Goal: Task Accomplishment & Management: Manage account settings

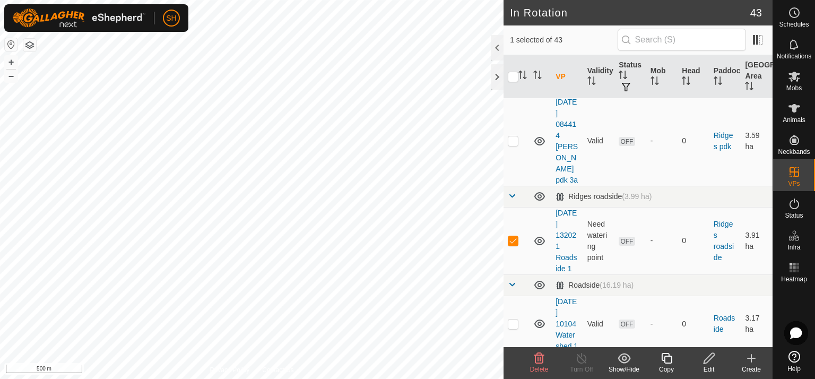
scroll to position [1304, 0]
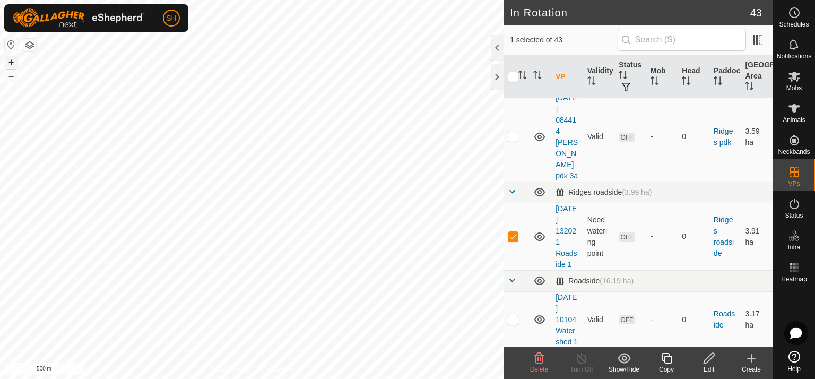
click at [12, 61] on button "+" at bounding box center [11, 62] width 13 height 13
click at [709, 358] on icon at bounding box center [709, 358] width 13 height 13
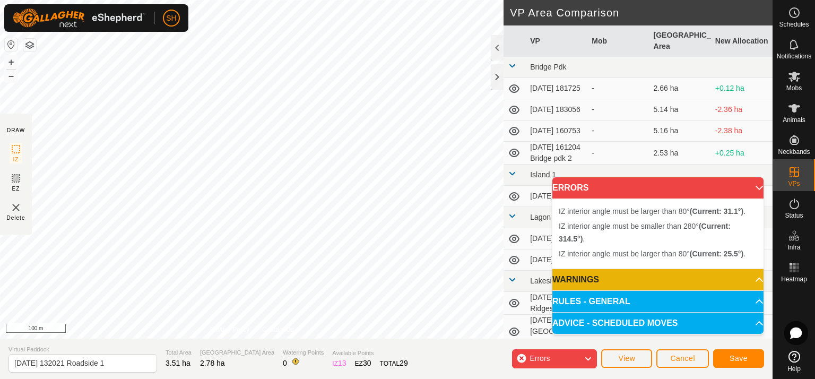
click at [238, 142] on div "IZ interior angle must be larger than 80° (Current: 31.1°) . + – ⇧ i 100 m" at bounding box center [252, 169] width 504 height 339
click at [236, 138] on div "IZ interior angle must be larger than 80° (Current: 31.1°) . + – ⇧ i 100 m" at bounding box center [252, 169] width 504 height 339
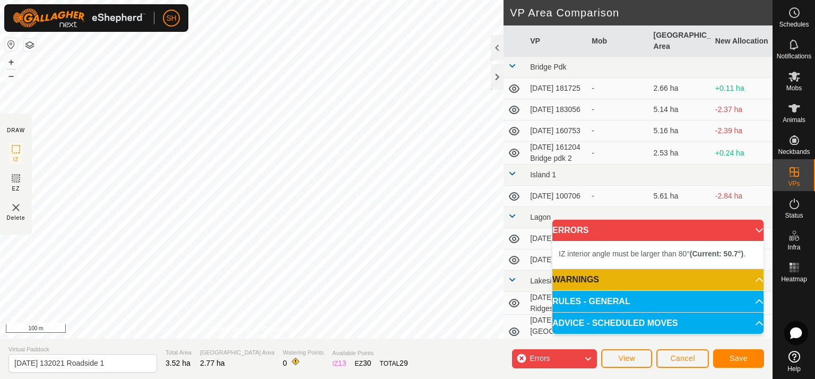
click at [305, 65] on div "IZ interior angle must be larger than 80° (Current: 50.7°) . + – ⇧ i 100 m" at bounding box center [252, 169] width 504 height 339
drag, startPoint x: 304, startPoint y: 62, endPoint x: 285, endPoint y: 58, distance: 19.6
click at [285, 54] on div "IZ interior angle must be larger than 80° (Current: 50.7°) ." at bounding box center [365, 58] width 160 height 10
click at [11, 62] on button "+" at bounding box center [11, 62] width 13 height 13
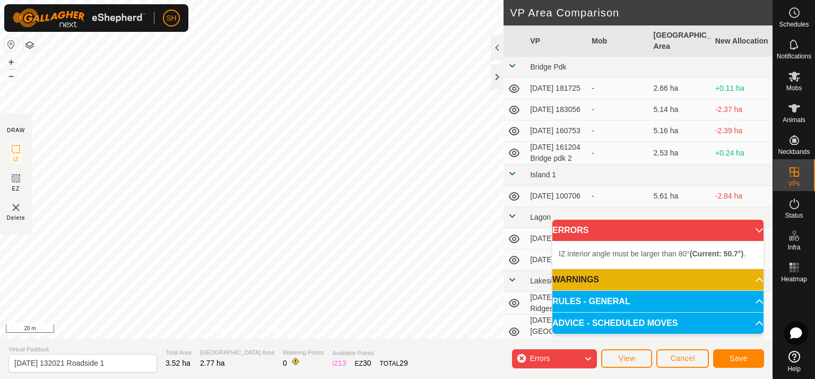
click at [276, 379] on html "SH Schedules Notifications Mobs Animals Neckbands VPs Status Infra Heatmap Help…" at bounding box center [407, 189] width 815 height 379
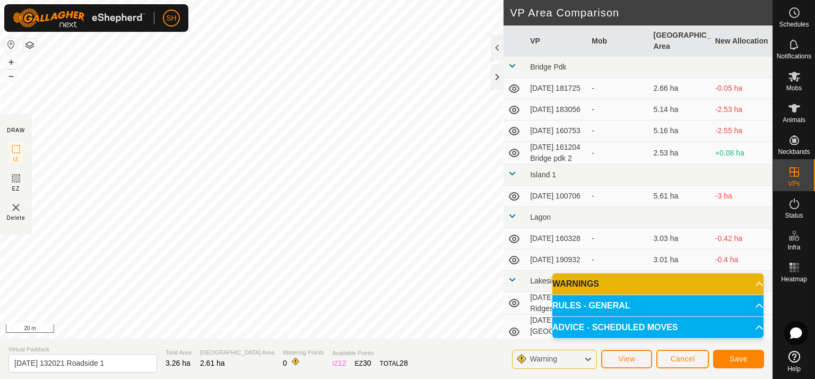
click at [360, 0] on html "SH Schedules Notifications Mobs Animals Neckbands VPs Status Infra Heatmap Help…" at bounding box center [407, 189] width 815 height 379
click at [121, 362] on input "[DATE] 132021 Roadside 1" at bounding box center [82, 363] width 149 height 19
type input "[DATE] 132021 Roadside 2"
click at [737, 356] on span "Save" at bounding box center [739, 359] width 18 height 8
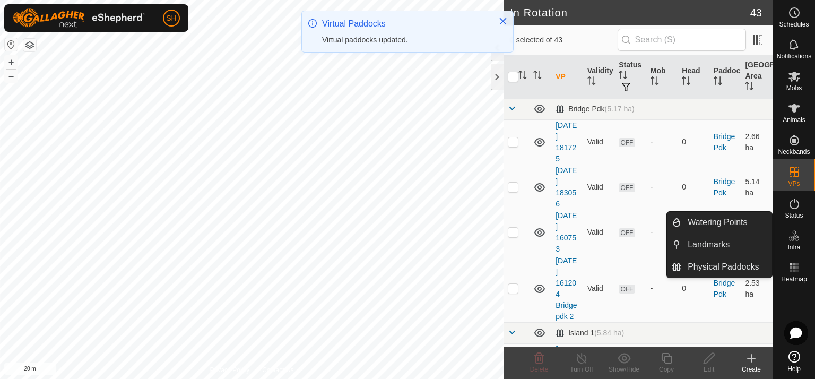
click at [794, 242] on es-infrastructure-svg-icon at bounding box center [794, 235] width 19 height 17
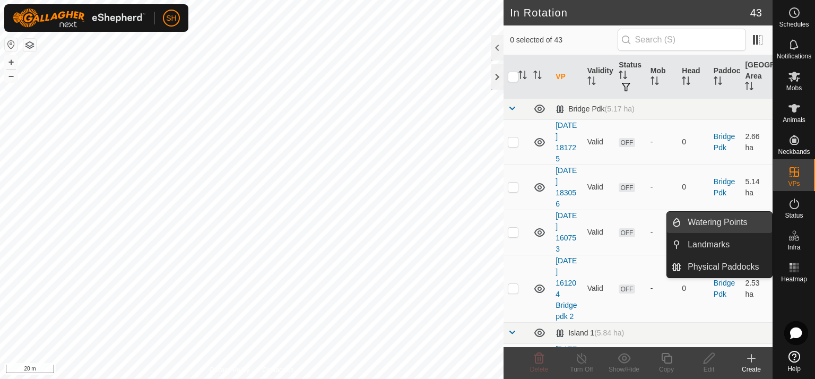
click at [709, 223] on link "Watering Points" at bounding box center [727, 222] width 91 height 21
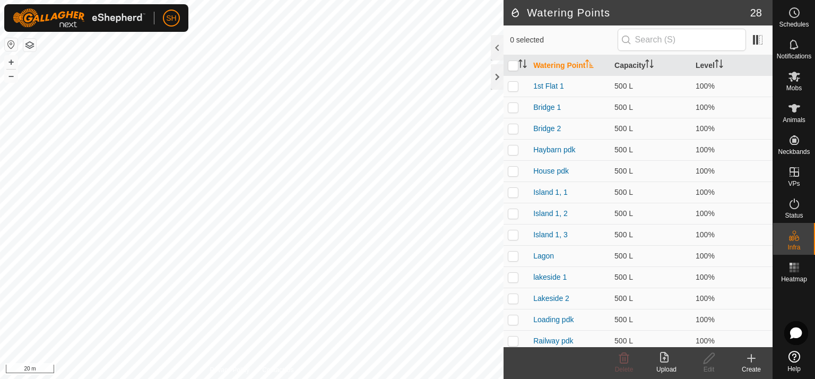
click at [752, 356] on icon at bounding box center [752, 358] width 0 height 7
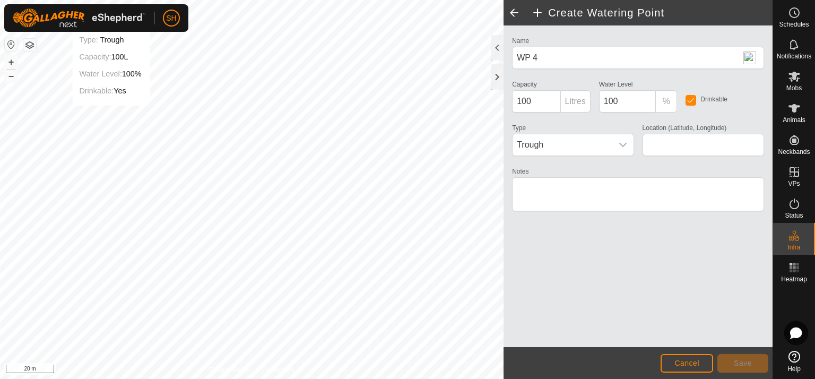
type input "-35.418751, 173.980651"
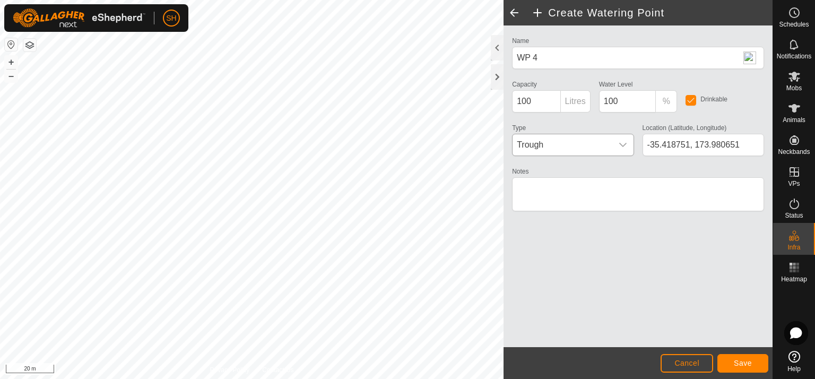
click at [623, 141] on icon "dropdown trigger" at bounding box center [623, 145] width 8 height 8
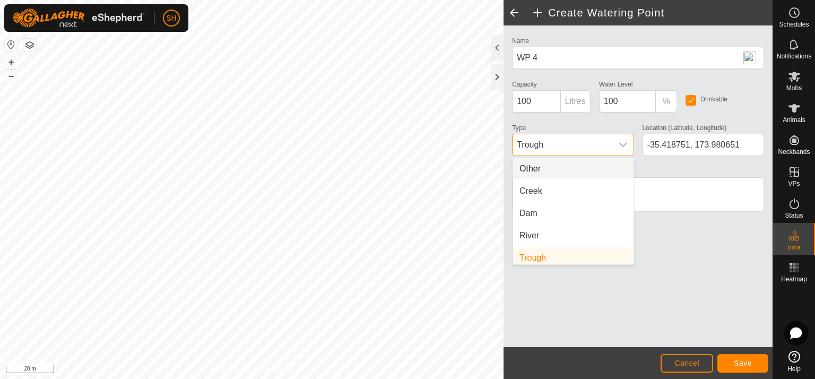
scroll to position [4, 0]
click at [553, 186] on li "Creek" at bounding box center [573, 186] width 121 height 21
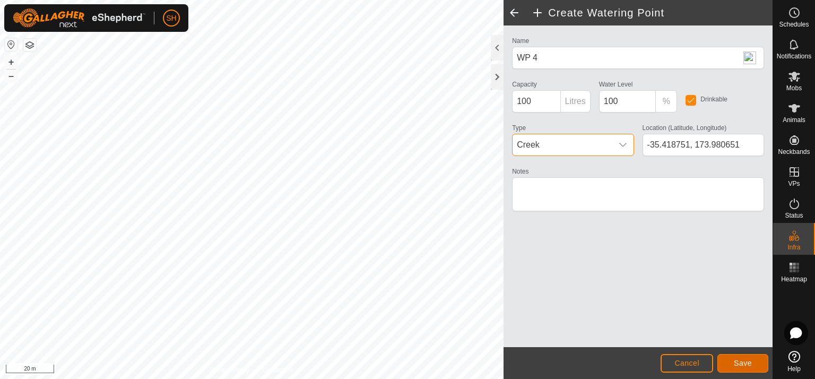
click at [747, 364] on span "Save" at bounding box center [743, 363] width 18 height 8
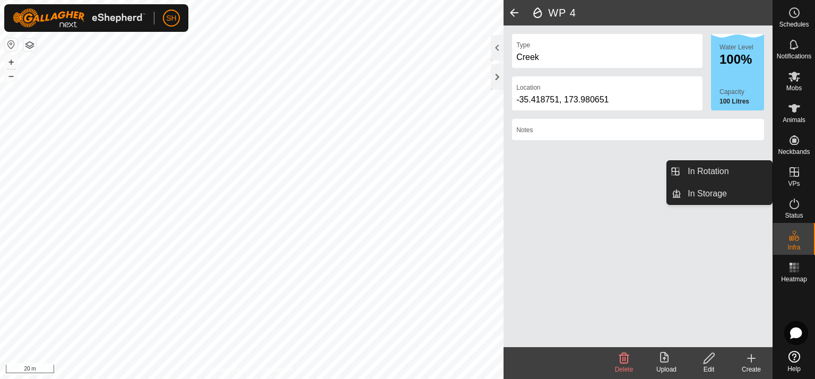
click at [796, 171] on icon at bounding box center [795, 172] width 10 height 10
click at [711, 169] on link "In Rotation" at bounding box center [727, 171] width 91 height 21
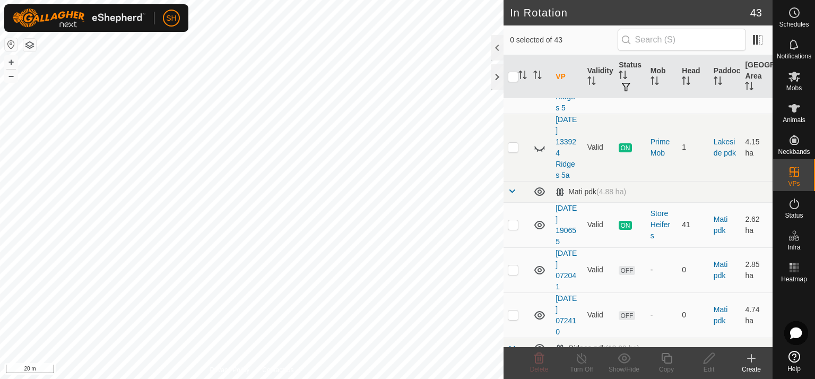
scroll to position [629, 0]
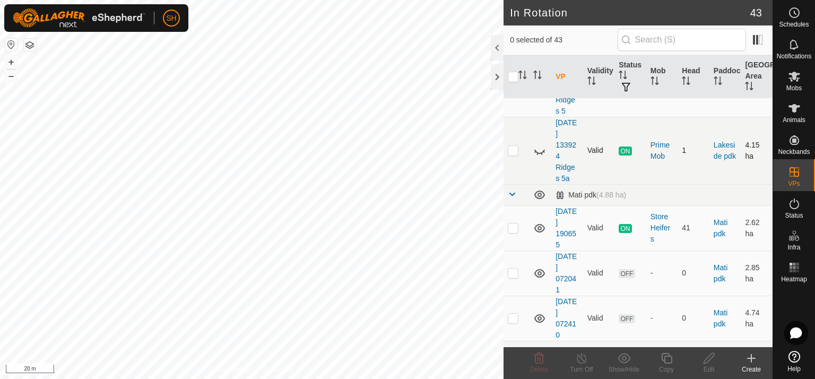
click at [539, 144] on icon at bounding box center [540, 150] width 13 height 13
click at [11, 75] on button "–" at bounding box center [11, 76] width 13 height 13
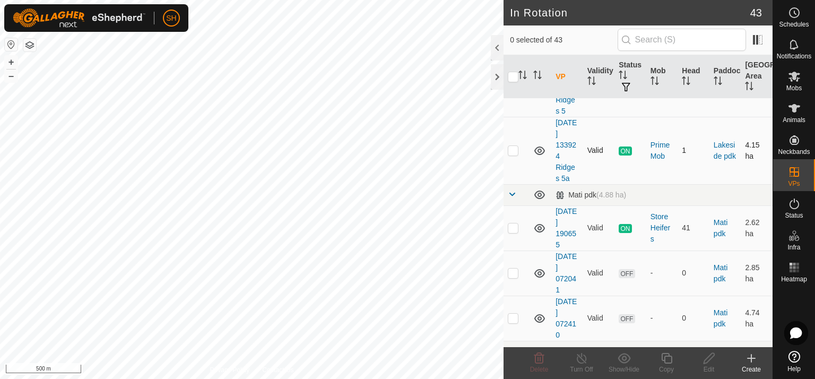
click at [512, 146] on p-checkbox at bounding box center [513, 150] width 11 height 8
checkbox input "true"
click at [578, 358] on icon at bounding box center [582, 358] width 10 height 11
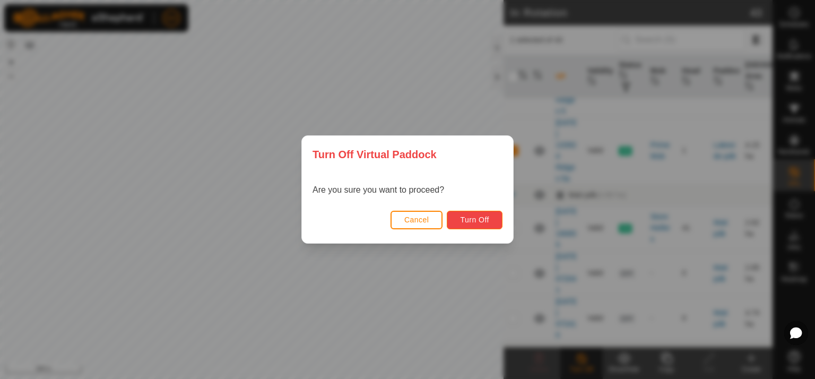
click at [480, 214] on button "Turn Off" at bounding box center [475, 220] width 56 height 19
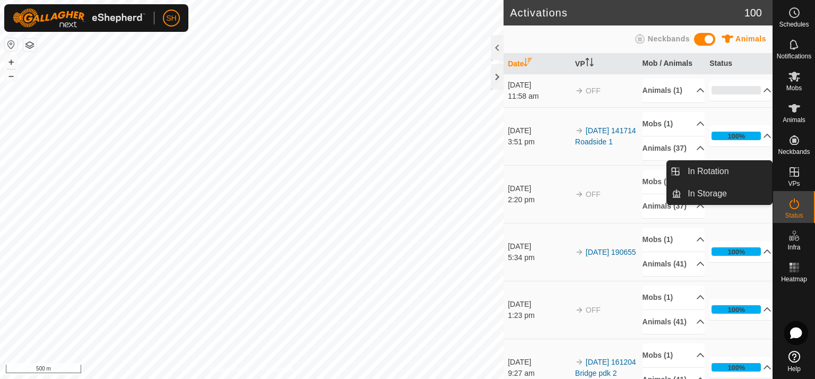
click at [794, 177] on icon at bounding box center [794, 172] width 13 height 13
click at [709, 169] on link "In Rotation" at bounding box center [727, 171] width 91 height 21
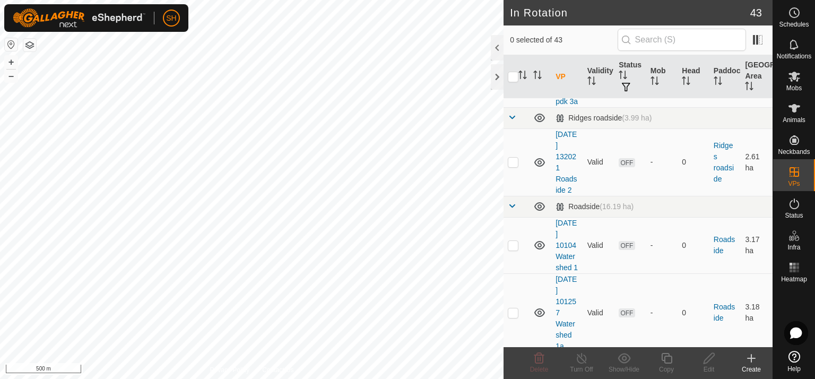
scroll to position [1414, 0]
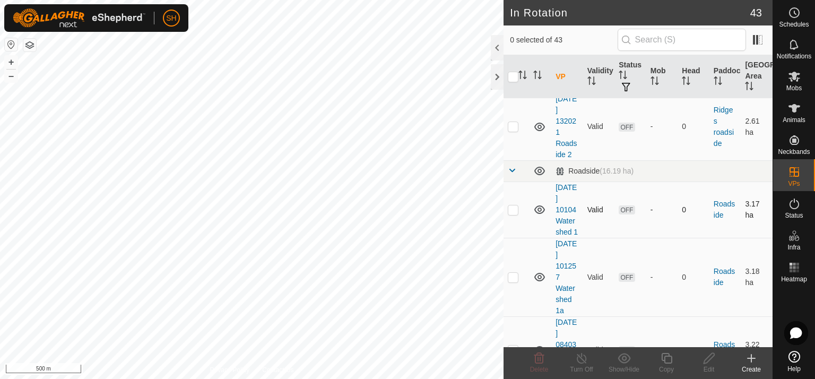
click at [511, 205] on p-checkbox at bounding box center [513, 209] width 11 height 8
checkbox input "false"
click at [776, 341] on div at bounding box center [794, 317] width 42 height 60
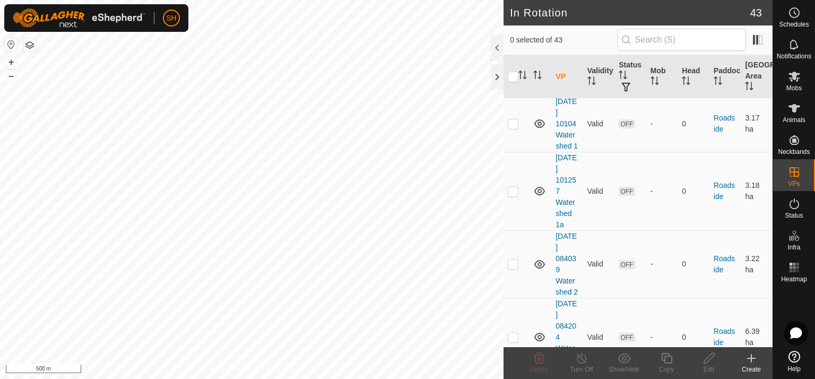
scroll to position [1478, 0]
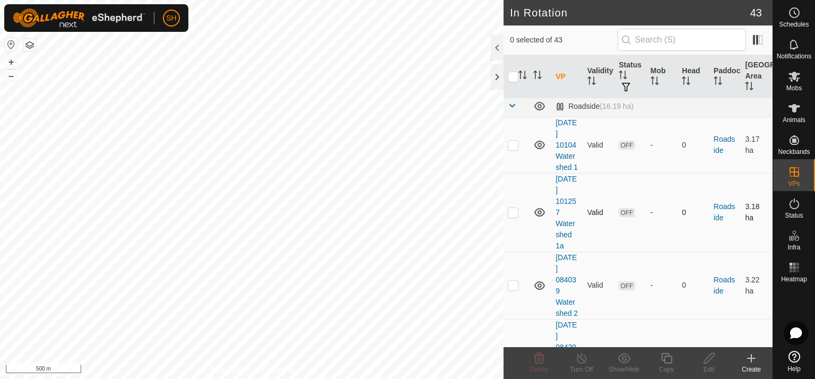
click at [514, 181] on td at bounding box center [516, 212] width 25 height 79
checkbox input "false"
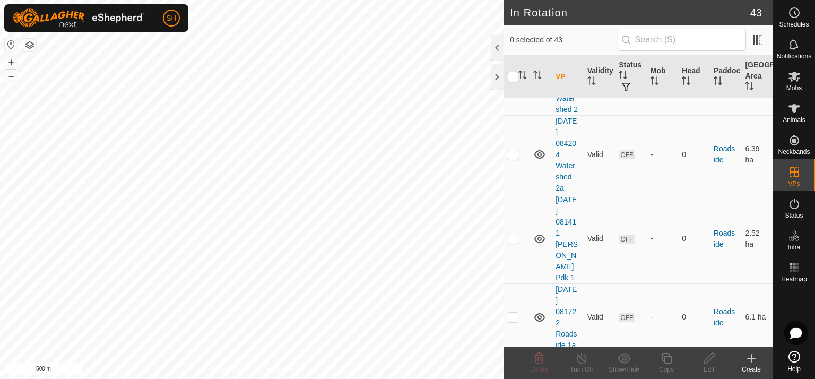
scroll to position [1705, 0]
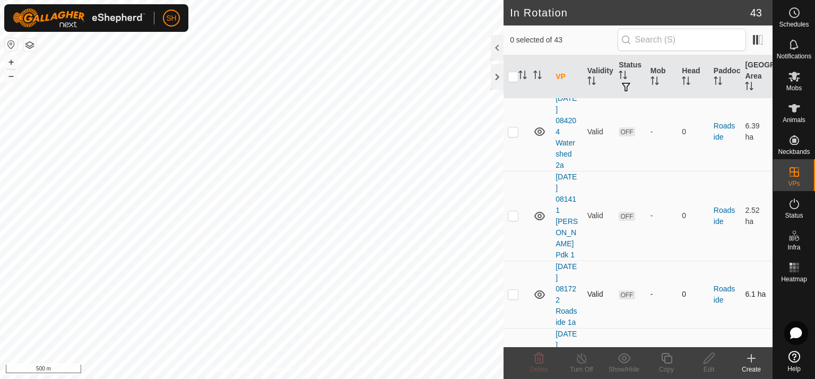
click at [517, 290] on p-checkbox at bounding box center [513, 294] width 11 height 8
click at [11, 58] on button "+" at bounding box center [11, 62] width 13 height 13
click at [656, 252] on div "In Rotation 43 1 selected of 43 VP Validity Status Mob Head Paddock Grazing Are…" at bounding box center [386, 189] width 773 height 379
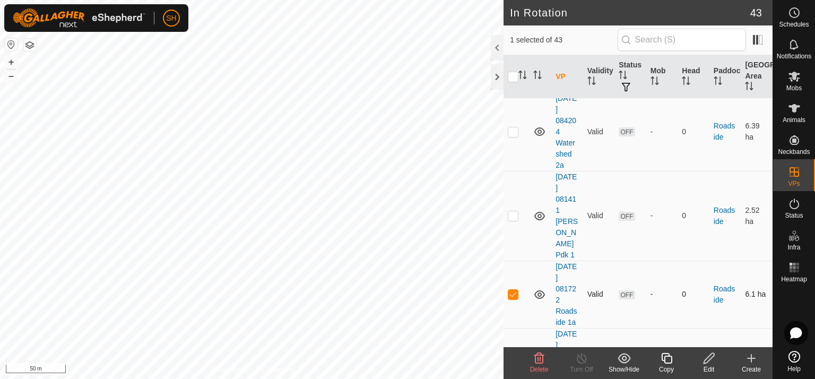
click at [514, 290] on p-checkbox at bounding box center [513, 294] width 11 height 8
checkbox input "false"
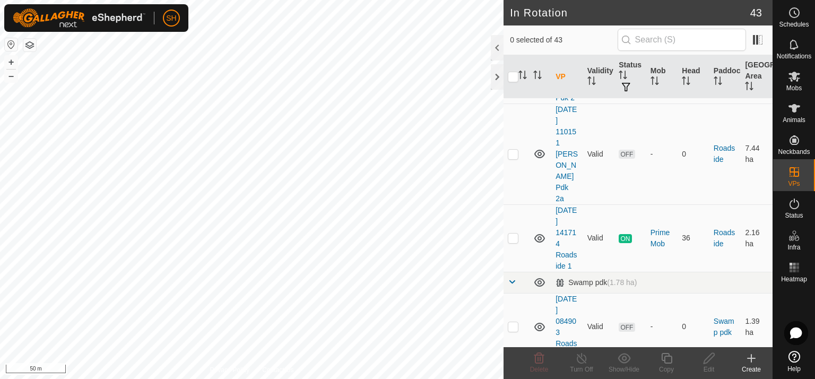
scroll to position [2227, 0]
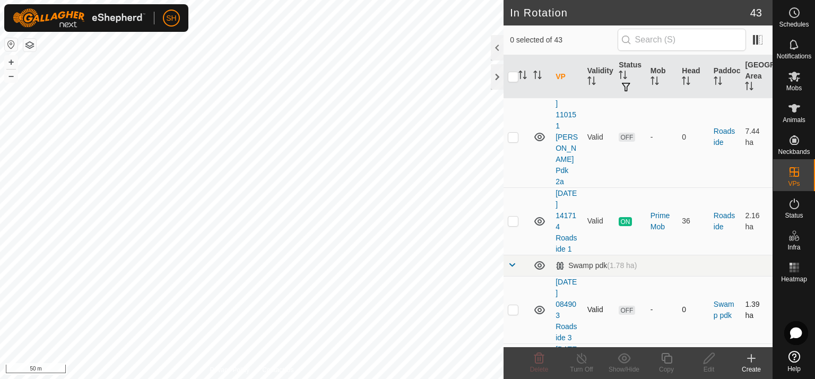
click at [512, 305] on p-checkbox at bounding box center [513, 309] width 11 height 8
click at [9, 73] on button "–" at bounding box center [11, 76] width 13 height 13
click at [509, 305] on p-checkbox at bounding box center [513, 309] width 11 height 8
checkbox input "false"
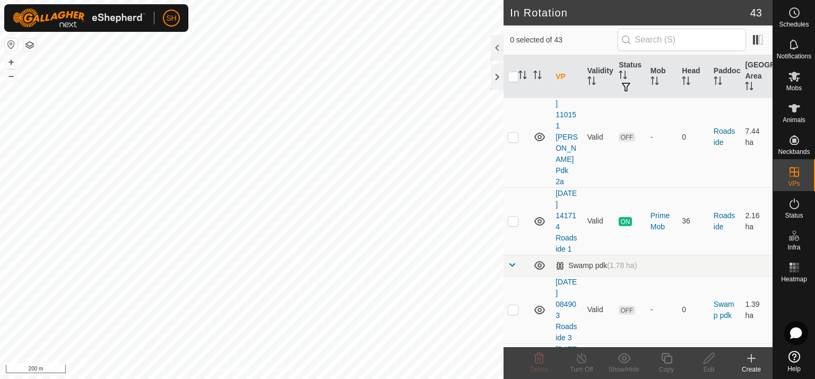
click at [519, 343] on td at bounding box center [516, 376] width 25 height 67
checkbox input "true"
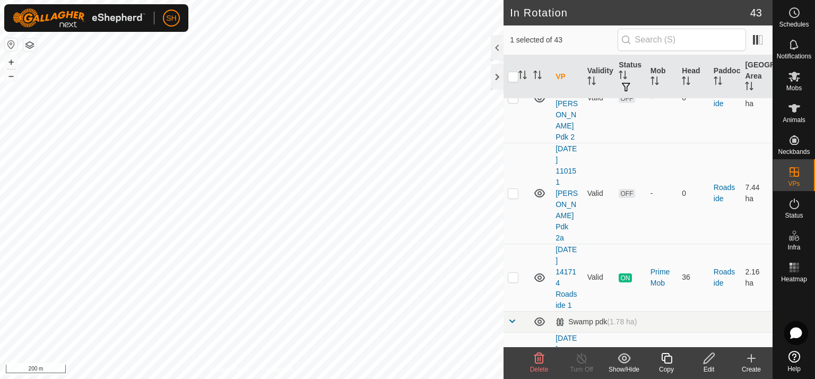
scroll to position [2185, 0]
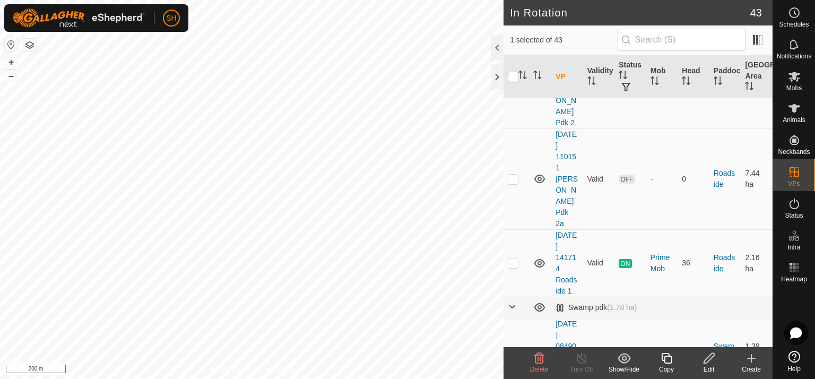
click at [705, 356] on icon at bounding box center [709, 358] width 13 height 13
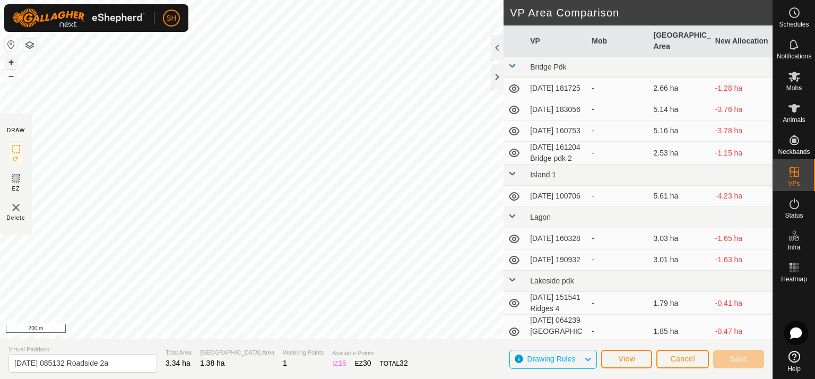
click at [14, 60] on button "+" at bounding box center [11, 62] width 13 height 13
click at [1, 153] on div "DRAW IZ EZ Delete Privacy Policy Contact Us + – ⇧ i 20 m VP Area Comparison VP …" at bounding box center [386, 169] width 773 height 339
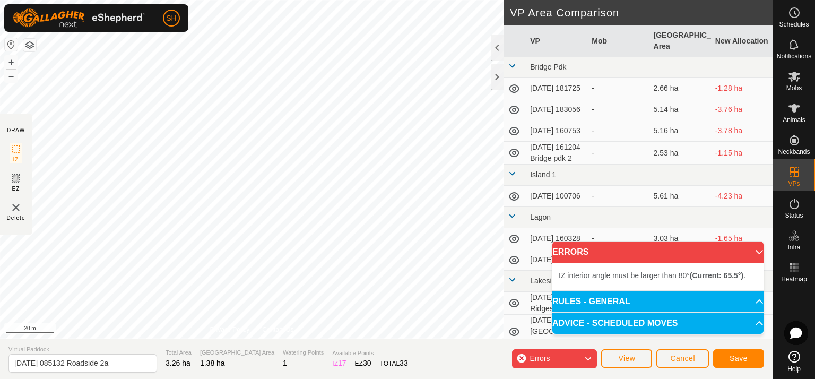
click at [370, 213] on div "IZ interior angle must be larger than 80° (Current: 65.5°) . + – ⇧ i 20 m" at bounding box center [252, 169] width 504 height 339
drag, startPoint x: 365, startPoint y: 159, endPoint x: 343, endPoint y: -55, distance: 215.0
click at [343, 0] on html "SH Schedules Notifications Mobs Animals Neckbands VPs Status Infra Heatmap Help…" at bounding box center [407, 189] width 815 height 379
click at [12, 80] on button "–" at bounding box center [11, 76] width 13 height 13
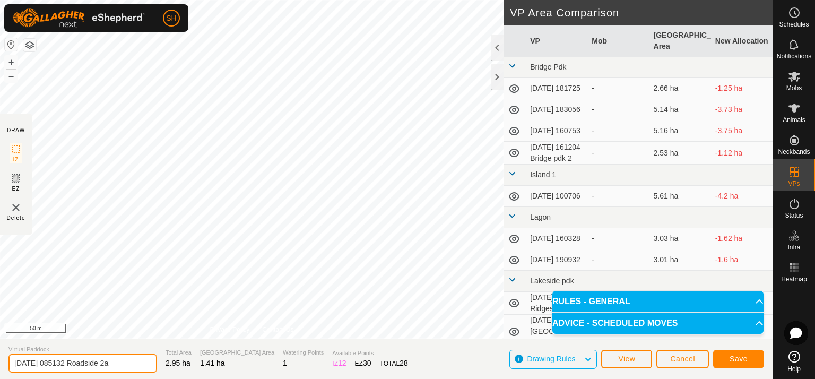
click at [130, 364] on input "[DATE] 085132 Roadside 2a" at bounding box center [82, 363] width 149 height 19
type input "[DATE] 085132 Roadside 3"
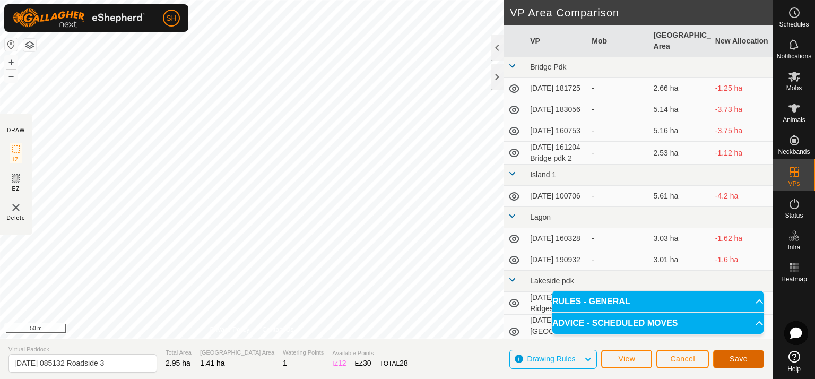
click at [741, 359] on span "Save" at bounding box center [739, 359] width 18 height 8
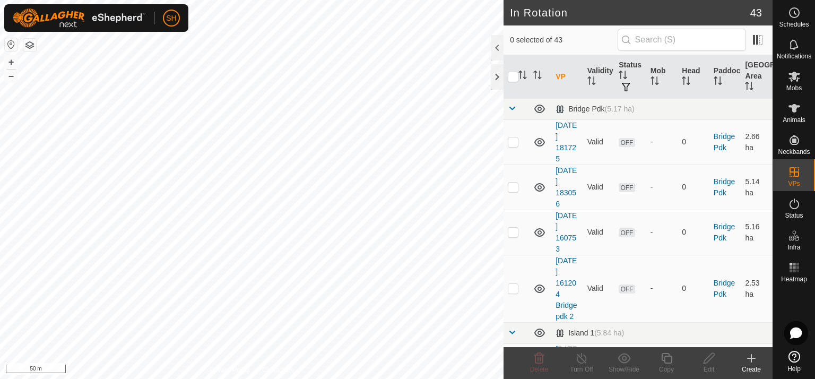
click at [446, 0] on html "SH Schedules Notifications Mobs Animals Neckbands VPs Status Infra Heatmap Help…" at bounding box center [407, 189] width 815 height 379
click at [13, 75] on button "–" at bounding box center [11, 76] width 13 height 13
click at [17, 76] on button "–" at bounding box center [11, 76] width 13 height 13
click at [754, 363] on icon at bounding box center [751, 358] width 13 height 13
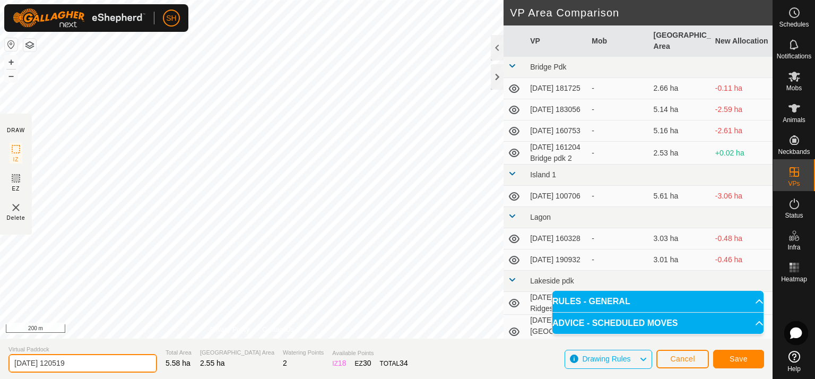
click at [93, 364] on input "[DATE] 120519" at bounding box center [82, 363] width 149 height 19
type input "[DATE] 120519 Roadside 1a"
click at [7, 60] on button "+" at bounding box center [11, 62] width 13 height 13
click at [8, 60] on button "+" at bounding box center [11, 62] width 13 height 13
click at [56, 363] on div "DRAW IZ EZ Delete Privacy Policy Contact Us IZ interior angle must be larger th…" at bounding box center [386, 189] width 773 height 379
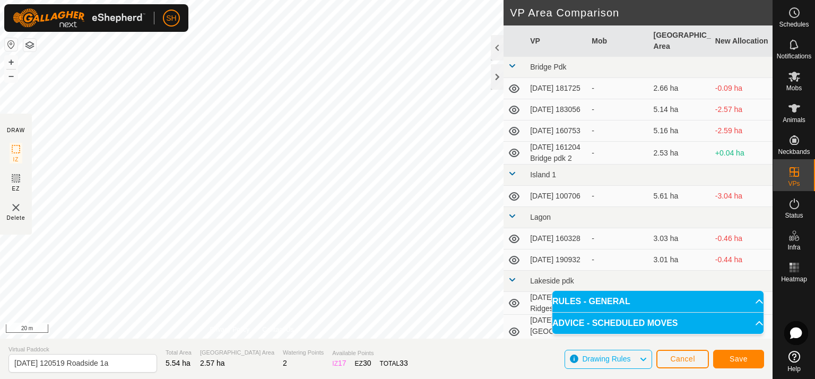
click at [146, 379] on div "DRAW IZ EZ Delete Privacy Policy Contact Us IZ interior angle must be larger th…" at bounding box center [386, 189] width 773 height 379
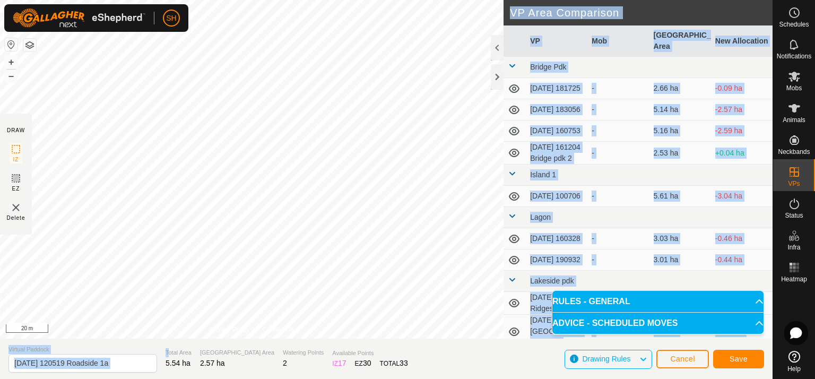
click at [167, 242] on div "DRAW IZ EZ Delete Privacy Policy Contact Us IZ interior angle must be larger th…" at bounding box center [386, 189] width 773 height 379
click at [745, 362] on span "Save" at bounding box center [739, 359] width 18 height 8
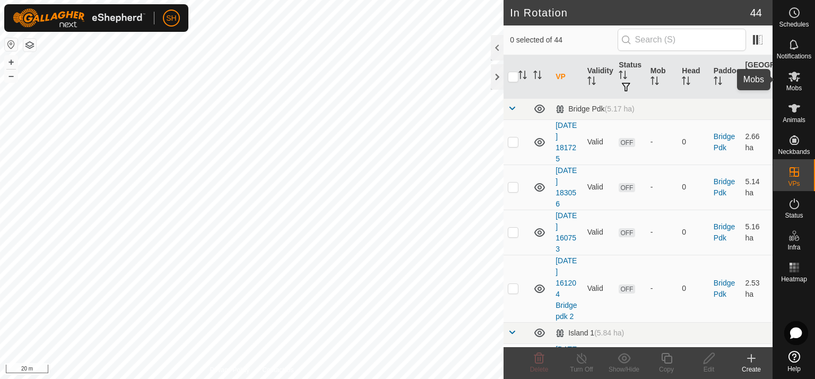
click at [798, 79] on icon at bounding box center [795, 77] width 12 height 10
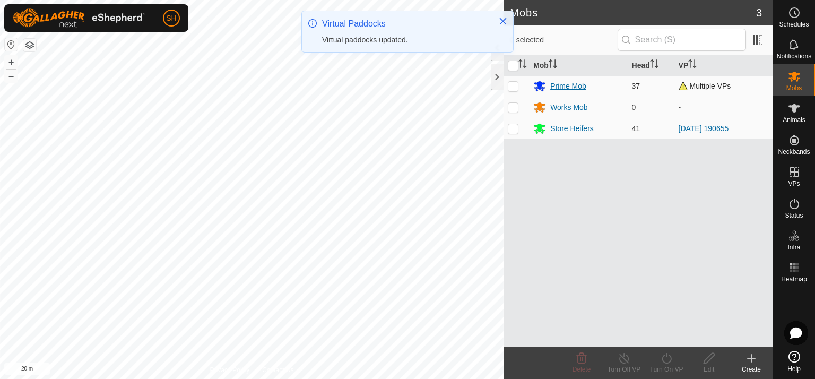
click at [565, 82] on div "Prime Mob" at bounding box center [569, 86] width 36 height 11
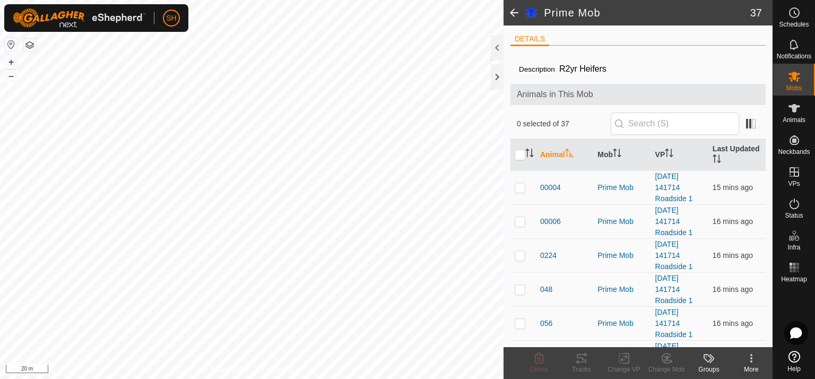
click at [512, 12] on span at bounding box center [514, 12] width 21 height 25
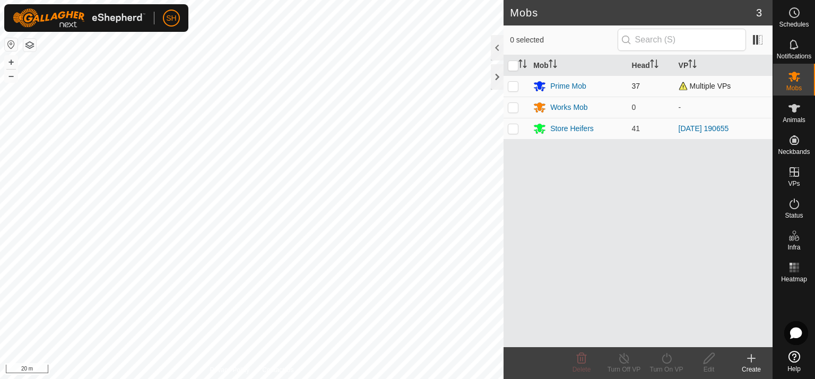
click at [512, 83] on p-checkbox at bounding box center [513, 86] width 11 height 8
checkbox input "true"
click at [656, 366] on div "Turn On VP" at bounding box center [667, 370] width 42 height 10
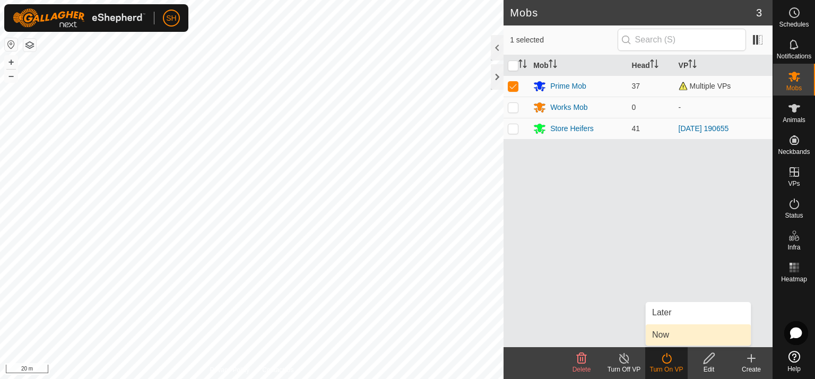
click at [681, 334] on link "Now" at bounding box center [698, 334] width 105 height 21
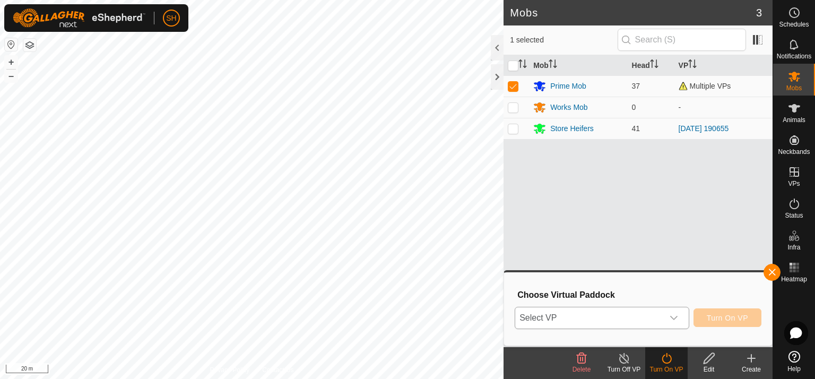
click at [678, 317] on icon "dropdown trigger" at bounding box center [673, 318] width 7 height 4
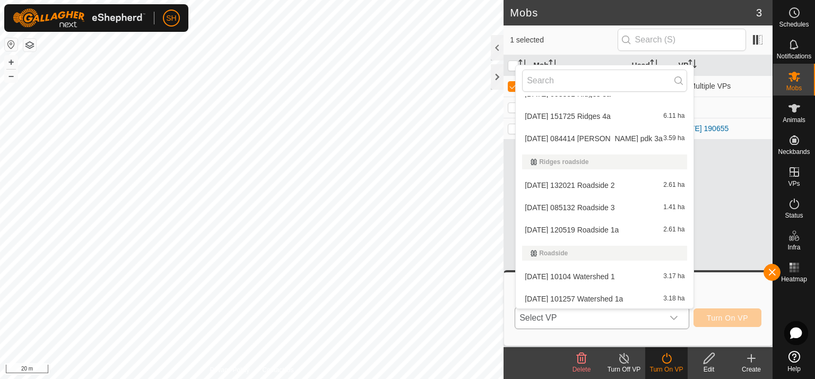
scroll to position [562, 0]
click at [609, 227] on li "[DATE] 120519 Roadside 1a 2.61 ha" at bounding box center [605, 228] width 178 height 21
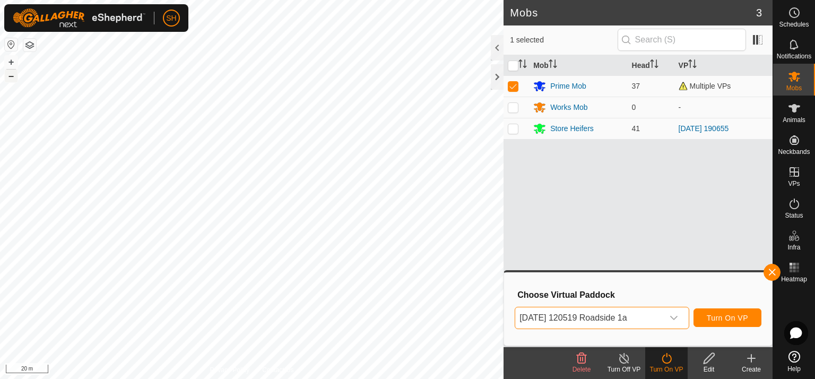
click at [12, 77] on button "–" at bounding box center [11, 76] width 13 height 13
click at [724, 319] on span "Turn On VP" at bounding box center [727, 318] width 41 height 8
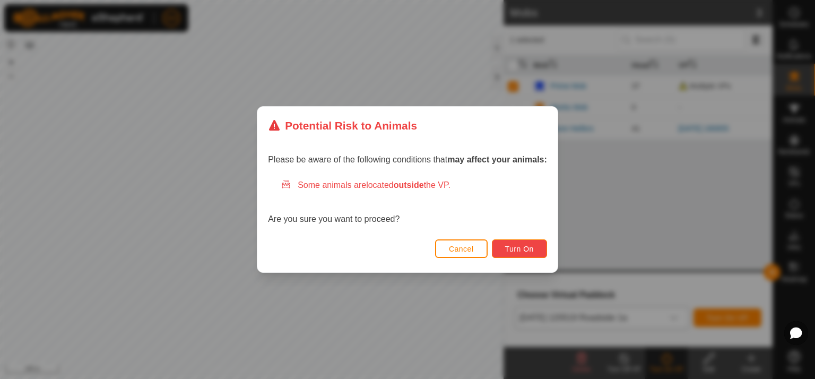
click at [520, 247] on span "Turn On" at bounding box center [519, 249] width 29 height 8
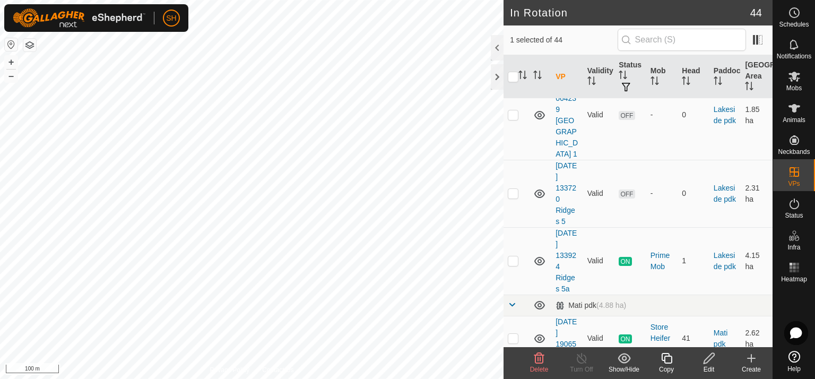
scroll to position [598, 0]
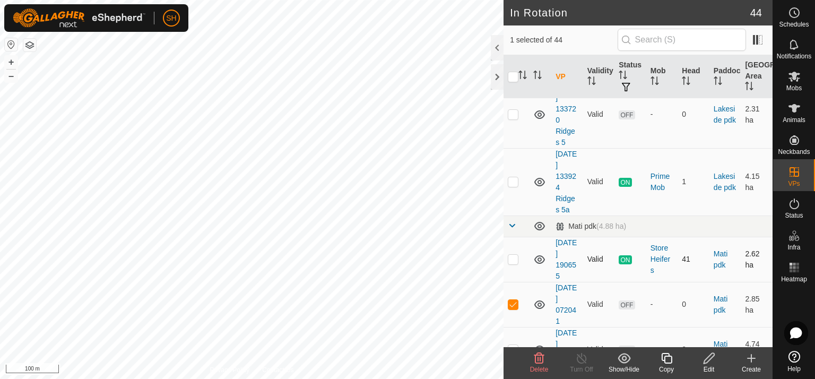
checkbox input "true"
checkbox input "false"
click at [516, 255] on p-checkbox at bounding box center [513, 259] width 11 height 8
checkbox input "false"
checkbox input "true"
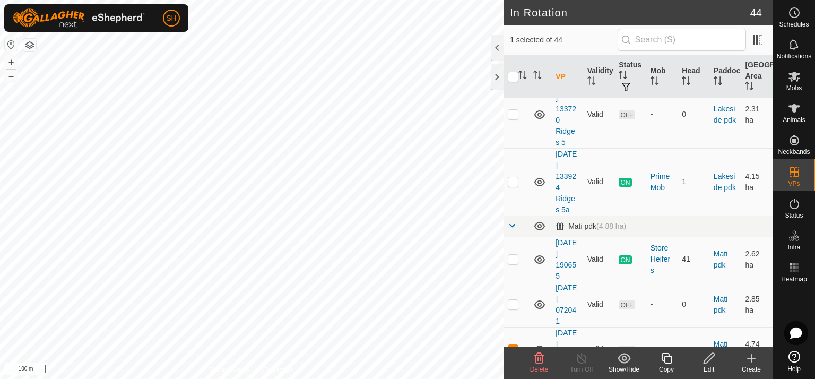
click at [711, 362] on icon at bounding box center [709, 358] width 13 height 13
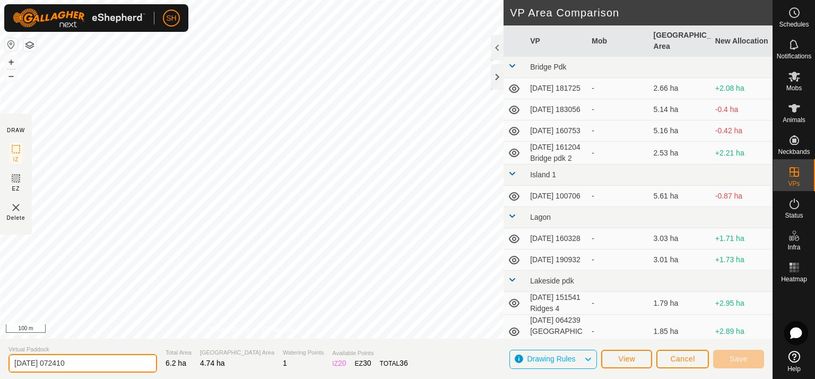
click at [91, 362] on input "[DATE] 072410" at bounding box center [82, 363] width 149 height 19
type input "[DATE] 072410 Mati Pdk 1a"
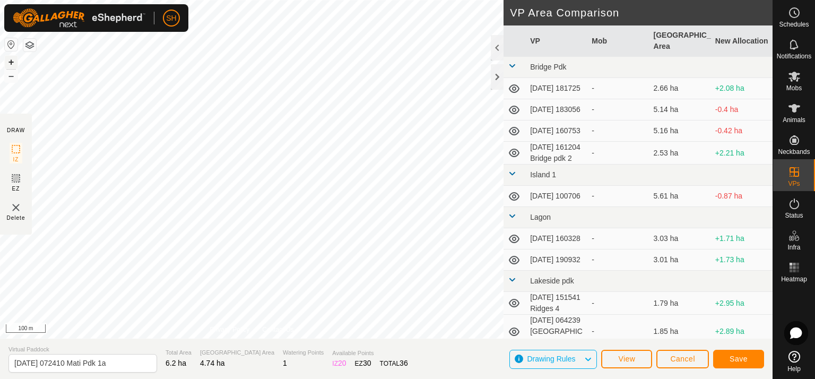
click at [13, 58] on button "+" at bounding box center [11, 62] width 13 height 13
click at [739, 358] on span "Save" at bounding box center [739, 359] width 18 height 8
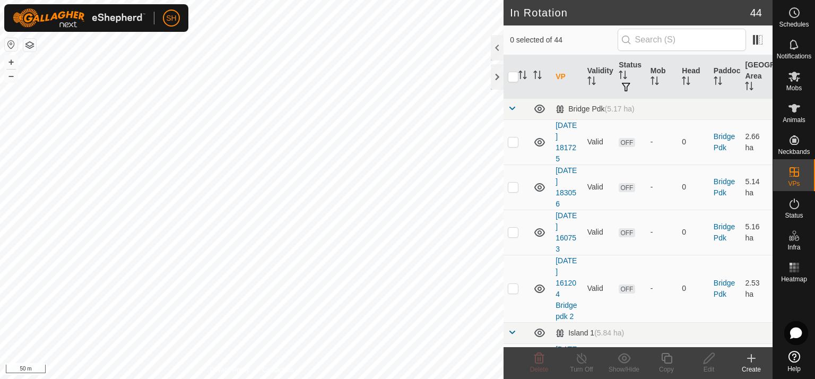
checkbox input "true"
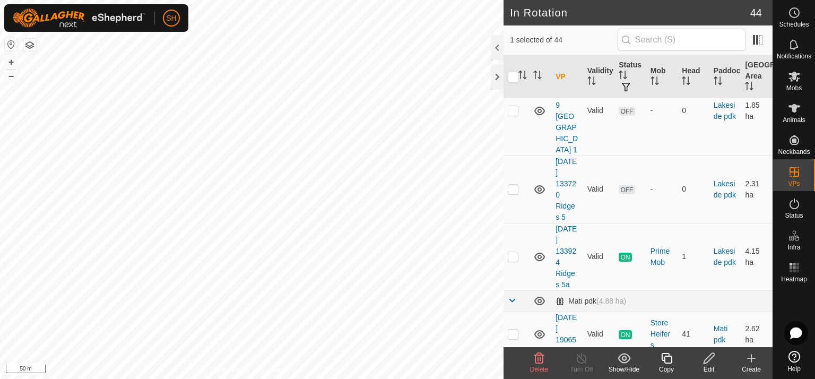
scroll to position [567, 0]
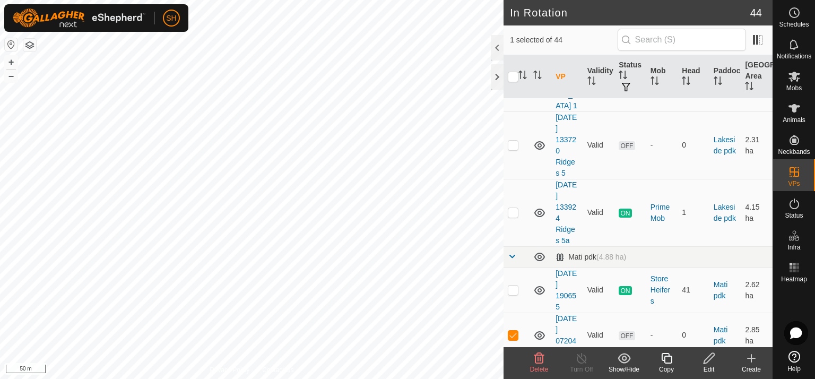
click at [697, 360] on edit-svg-icon at bounding box center [709, 358] width 42 height 13
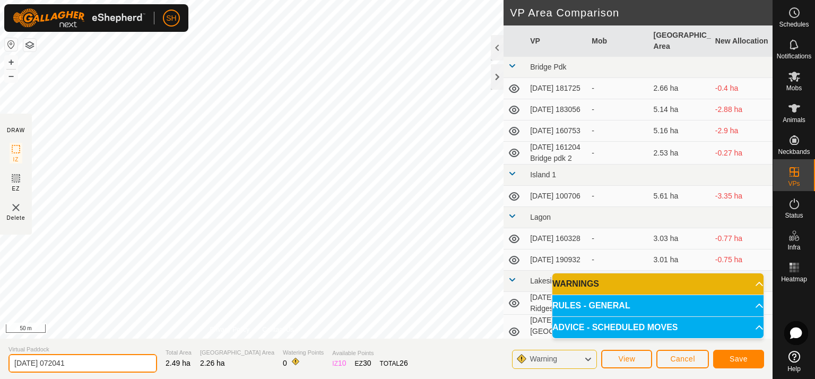
click at [93, 361] on input "[DATE] 072041" at bounding box center [82, 363] width 149 height 19
type input "[DATE] 072041 Mati pdk 2"
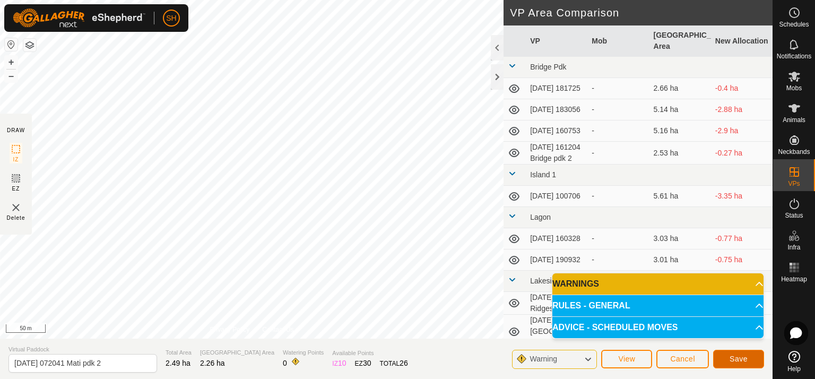
click at [742, 358] on span "Save" at bounding box center [739, 359] width 18 height 8
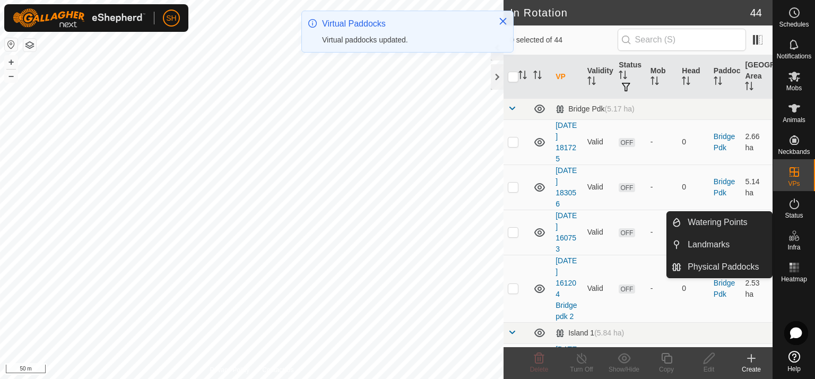
click at [794, 236] on icon at bounding box center [794, 235] width 13 height 13
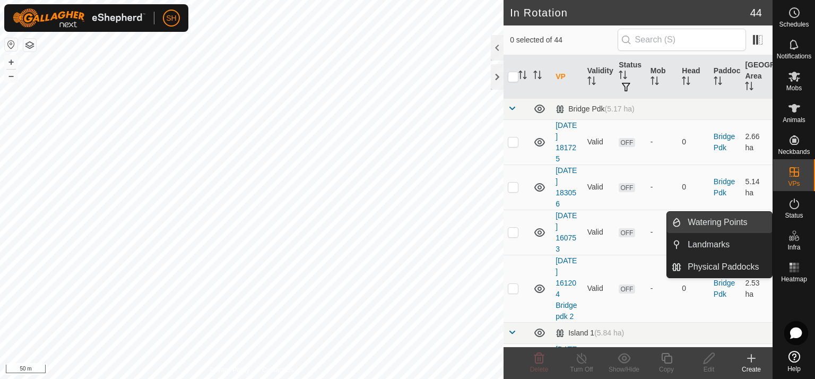
click at [723, 219] on link "Watering Points" at bounding box center [727, 222] width 91 height 21
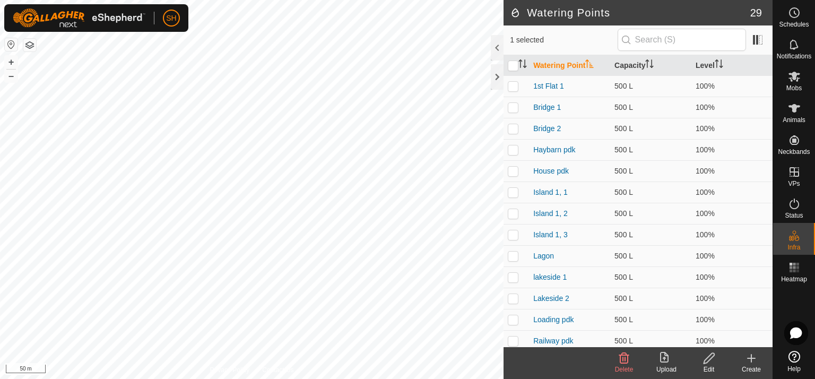
click at [753, 353] on icon at bounding box center [751, 358] width 13 height 13
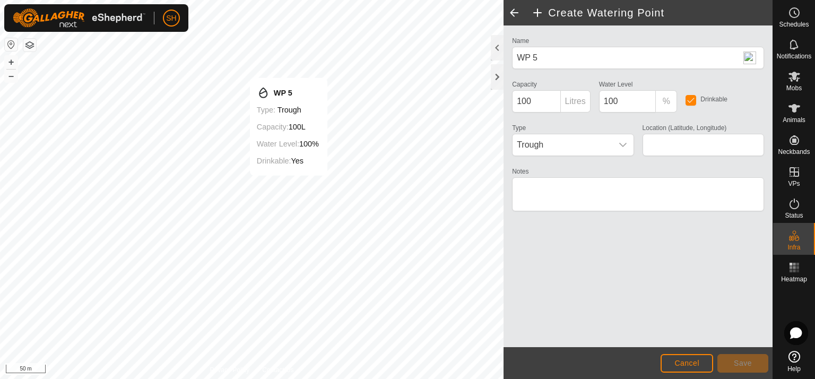
type input "-35.425062, 173.978854"
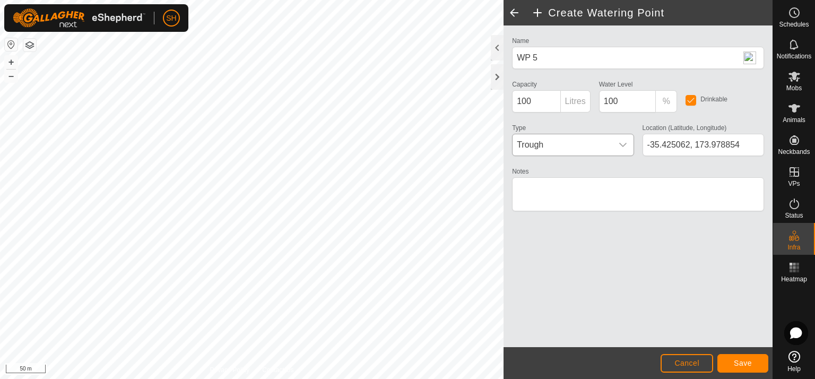
click at [626, 142] on icon "dropdown trigger" at bounding box center [623, 145] width 8 height 8
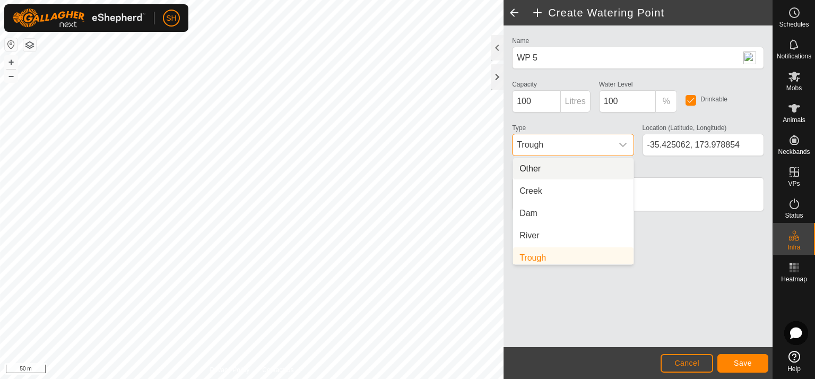
scroll to position [4, 0]
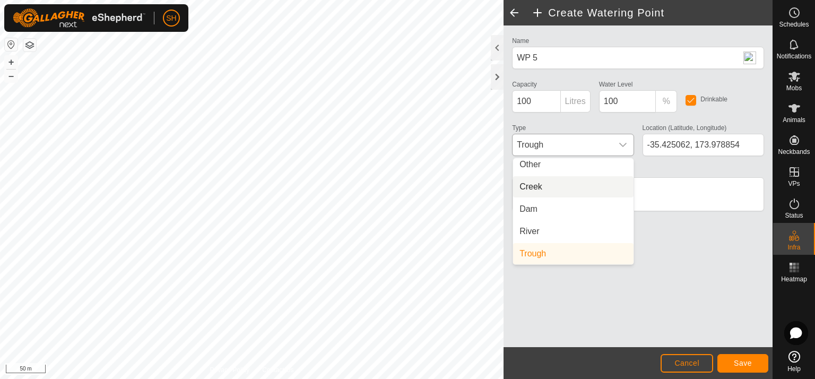
click at [545, 187] on li "Creek" at bounding box center [573, 186] width 121 height 21
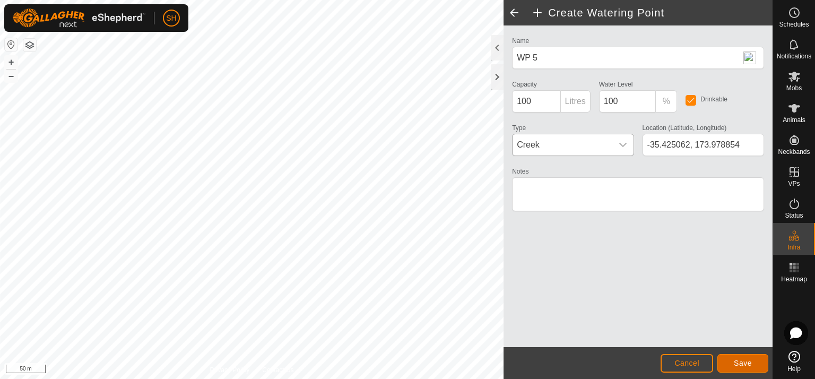
click at [742, 364] on span "Save" at bounding box center [743, 363] width 18 height 8
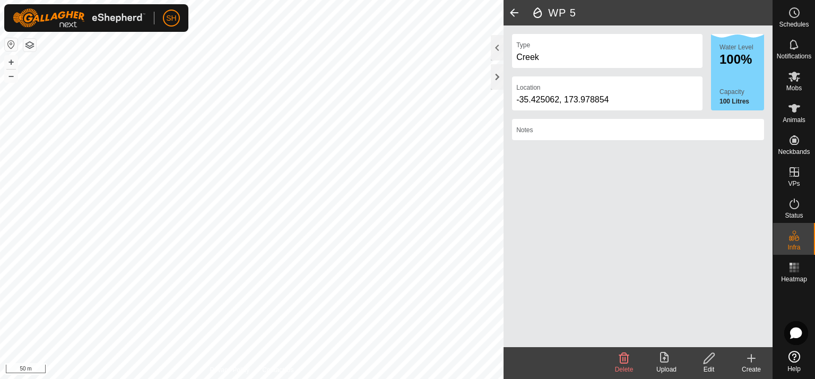
click at [519, 11] on span at bounding box center [514, 12] width 21 height 25
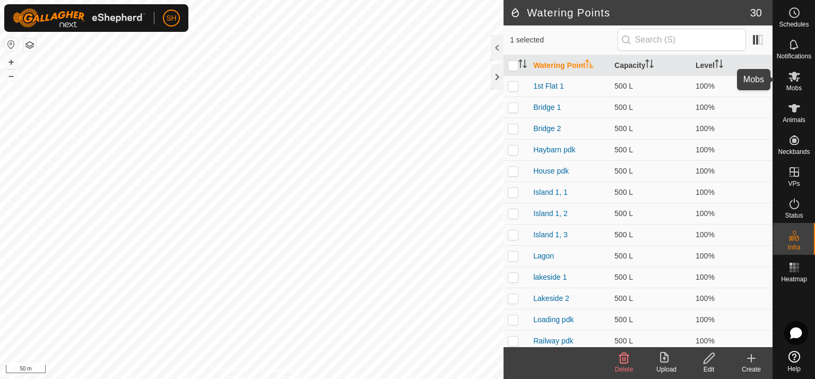
click at [800, 79] on icon at bounding box center [794, 76] width 13 height 13
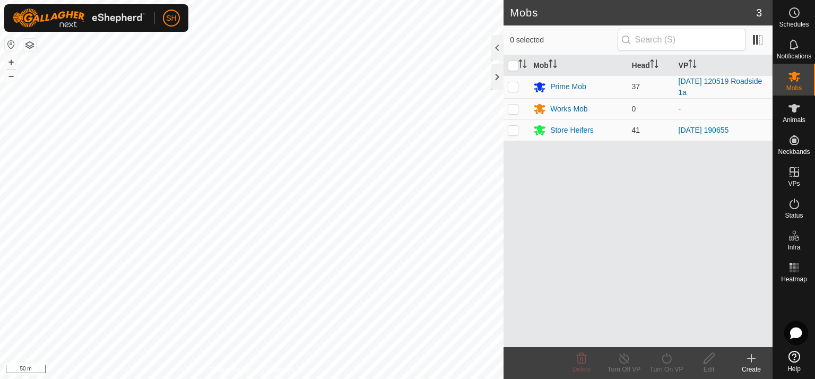
click at [514, 126] on p-checkbox at bounding box center [513, 130] width 11 height 8
checkbox input "true"
click at [666, 359] on icon at bounding box center [666, 358] width 13 height 13
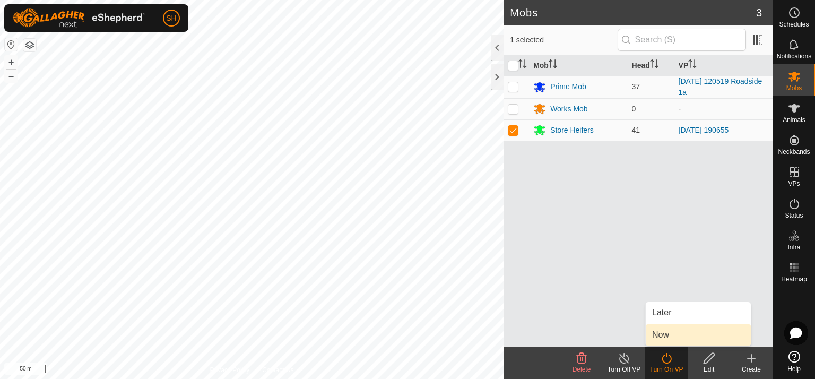
click at [679, 337] on link "Now" at bounding box center [698, 334] width 105 height 21
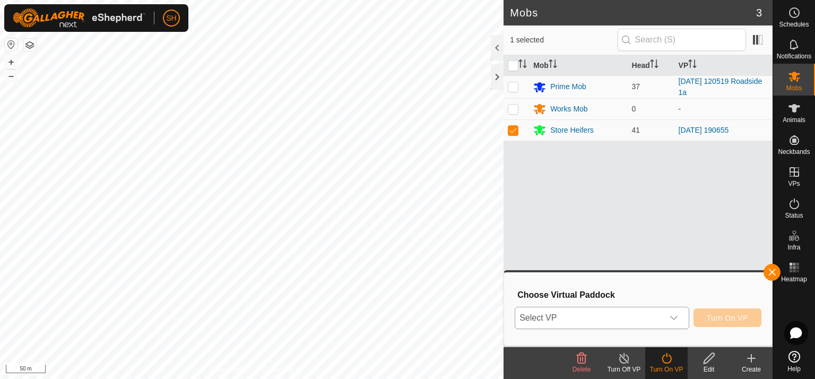
click at [676, 317] on icon "dropdown trigger" at bounding box center [674, 318] width 8 height 8
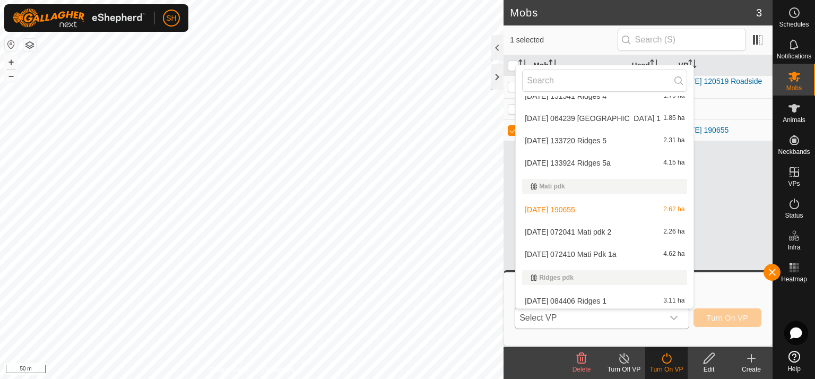
scroll to position [268, 0]
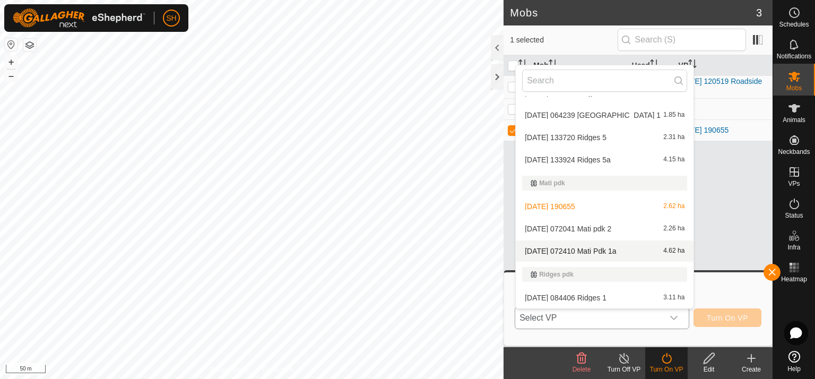
click at [610, 249] on li "[DATE] 072410 Mati Pdk 1a 4.62 ha" at bounding box center [605, 250] width 178 height 21
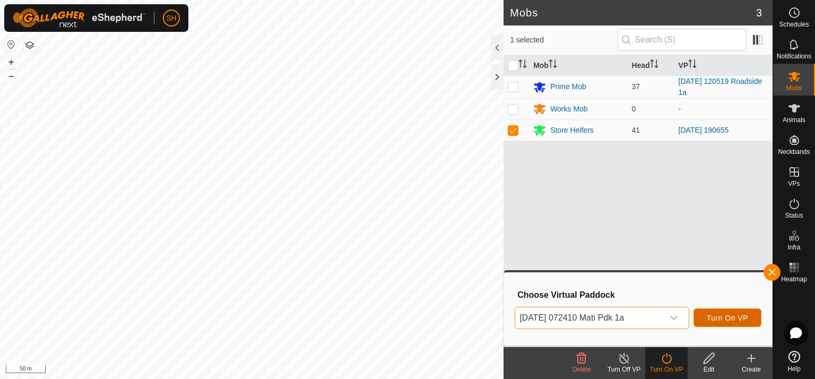
click at [742, 320] on span "Turn On VP" at bounding box center [727, 318] width 41 height 8
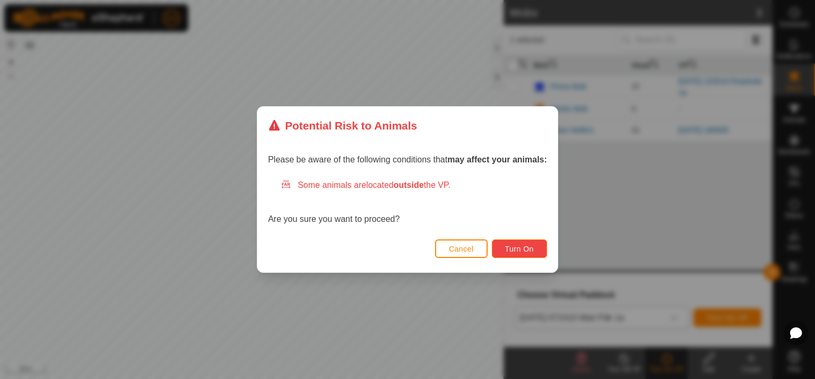
click at [516, 245] on span "Turn On" at bounding box center [519, 249] width 29 height 8
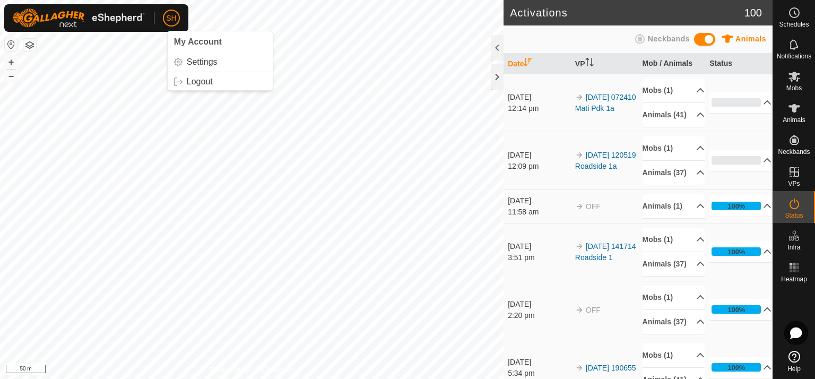
click at [178, 19] on p-avatar "SH" at bounding box center [171, 18] width 17 height 17
click at [14, 74] on button "–" at bounding box center [11, 76] width 13 height 13
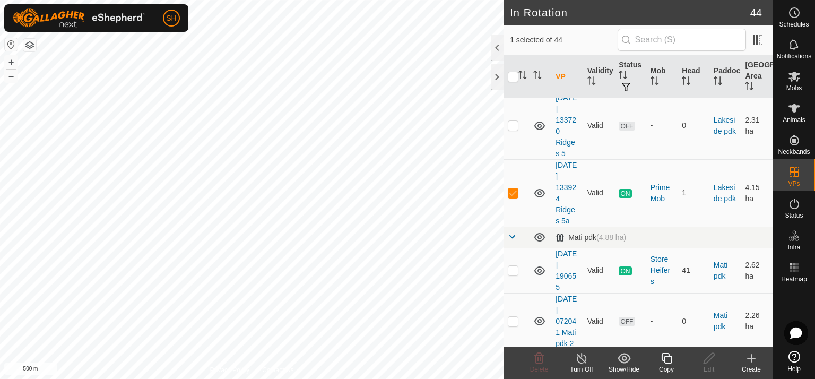
scroll to position [590, 0]
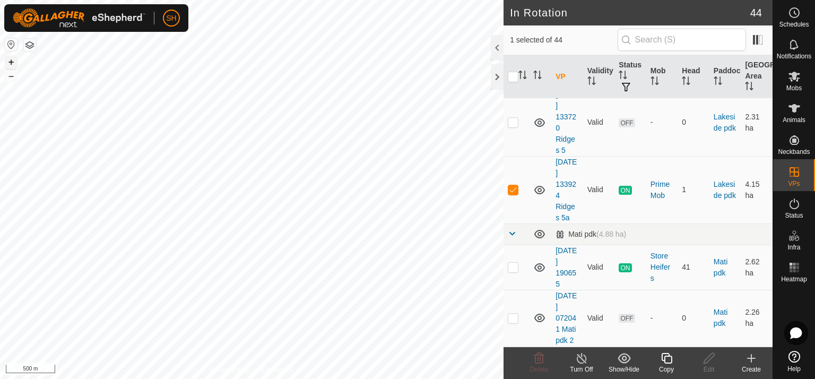
click at [13, 64] on button "+" at bounding box center [11, 62] width 13 height 13
click at [232, 379] on html "SH Schedules Notifications Mobs Animals Neckbands VPs Status Infra Heatmap Help…" at bounding box center [407, 189] width 815 height 379
click at [576, 359] on icon at bounding box center [581, 358] width 13 height 13
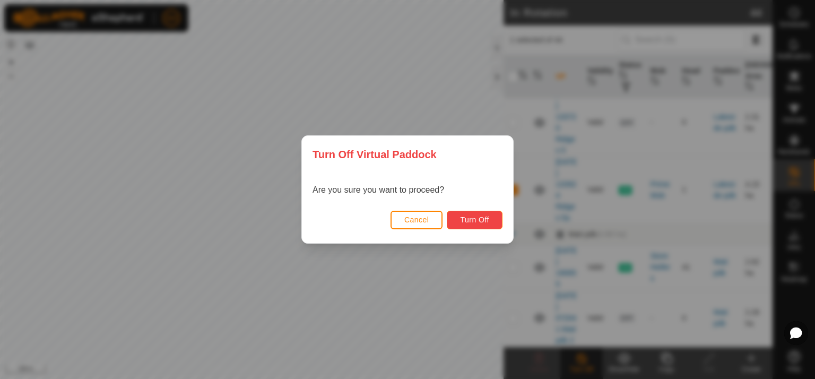
click at [483, 219] on span "Turn Off" at bounding box center [474, 220] width 29 height 8
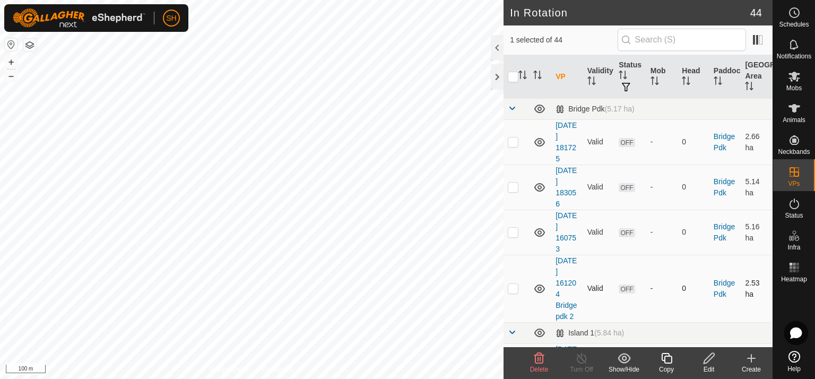
checkbox input "false"
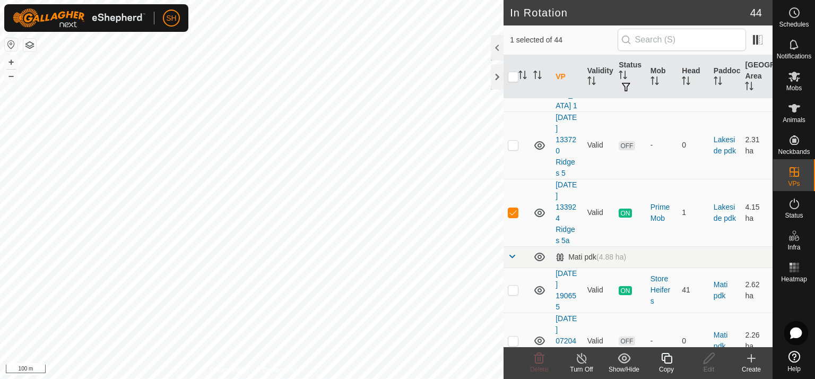
scroll to position [582, 0]
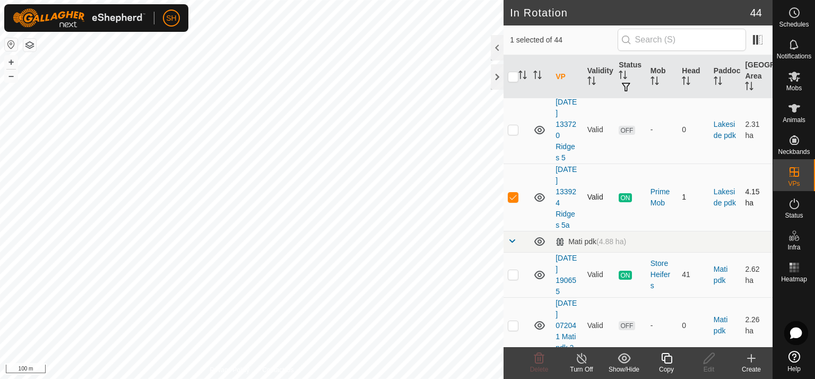
click at [511, 193] on p-checkbox at bounding box center [513, 197] width 11 height 8
checkbox input "false"
click at [11, 78] on button "–" at bounding box center [11, 76] width 13 height 13
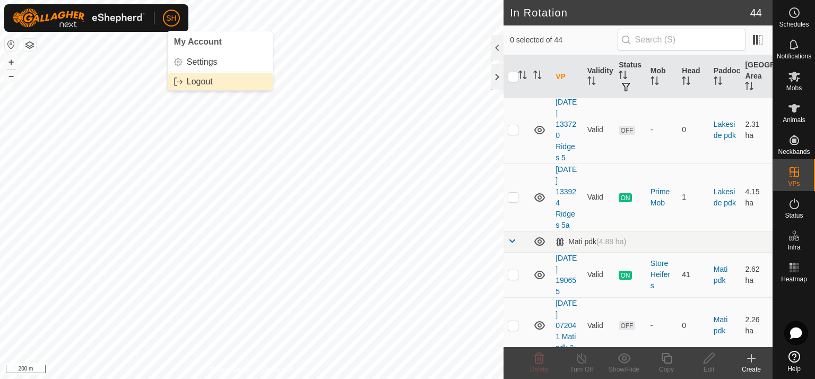
click at [192, 80] on link "Logout" at bounding box center [220, 81] width 105 height 17
